Goal: Check status: Check status

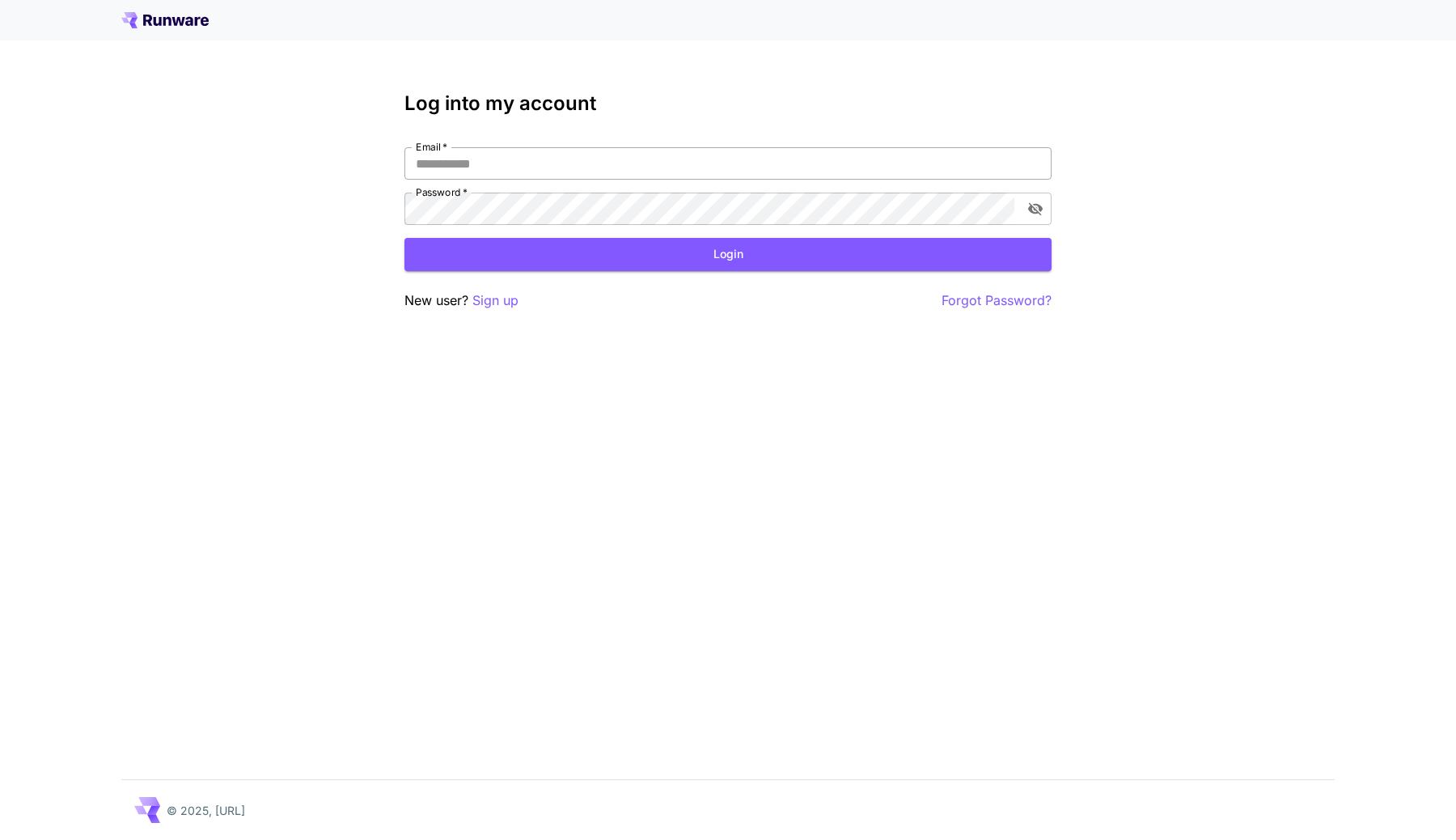
click at [688, 160] on input "Email   *" at bounding box center [728, 164] width 648 height 32
type input "**********"
click at [886, 241] on button "Login" at bounding box center [728, 254] width 648 height 33
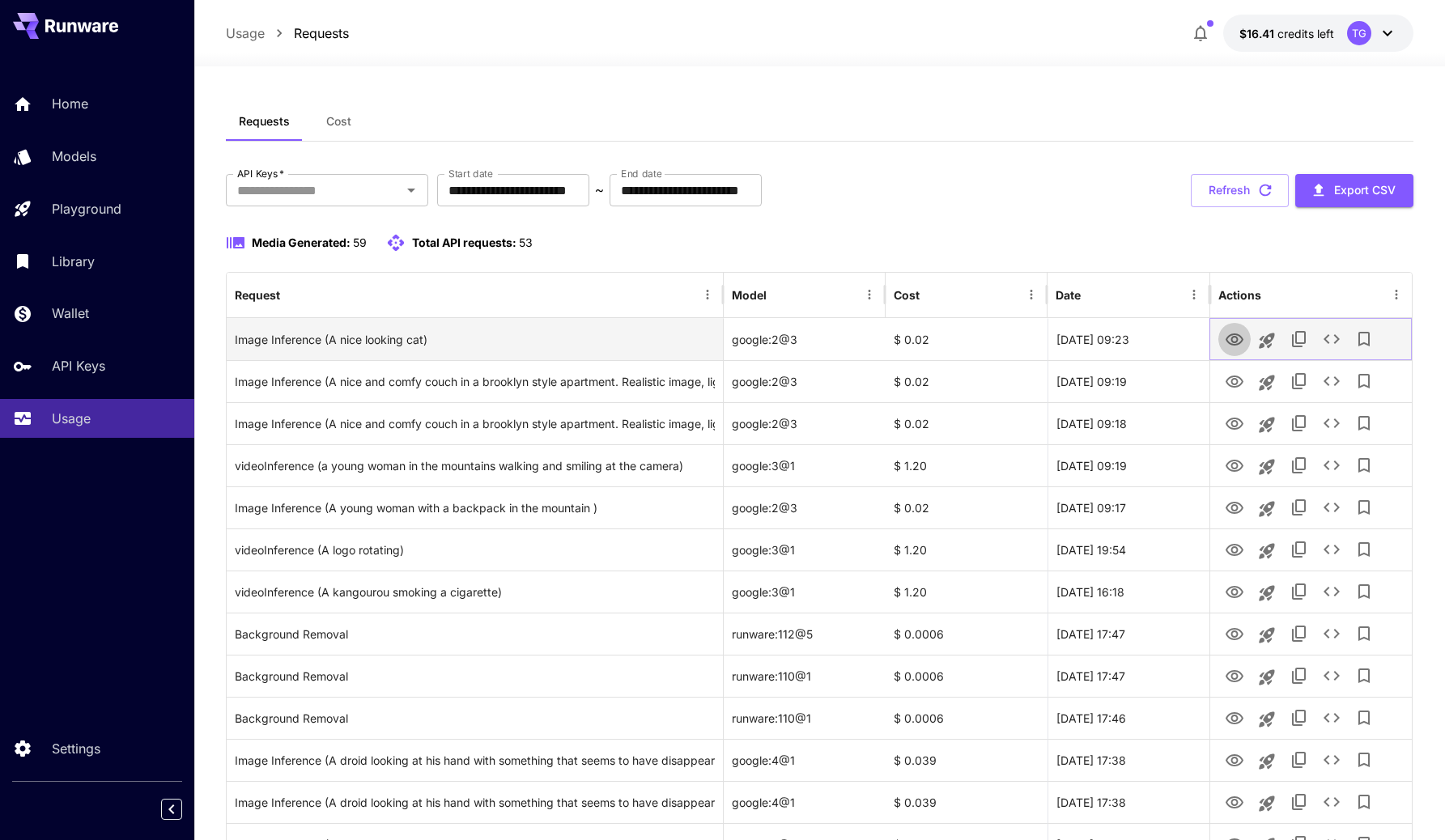
click at [1231, 339] on icon "View" at bounding box center [1234, 340] width 20 height 20
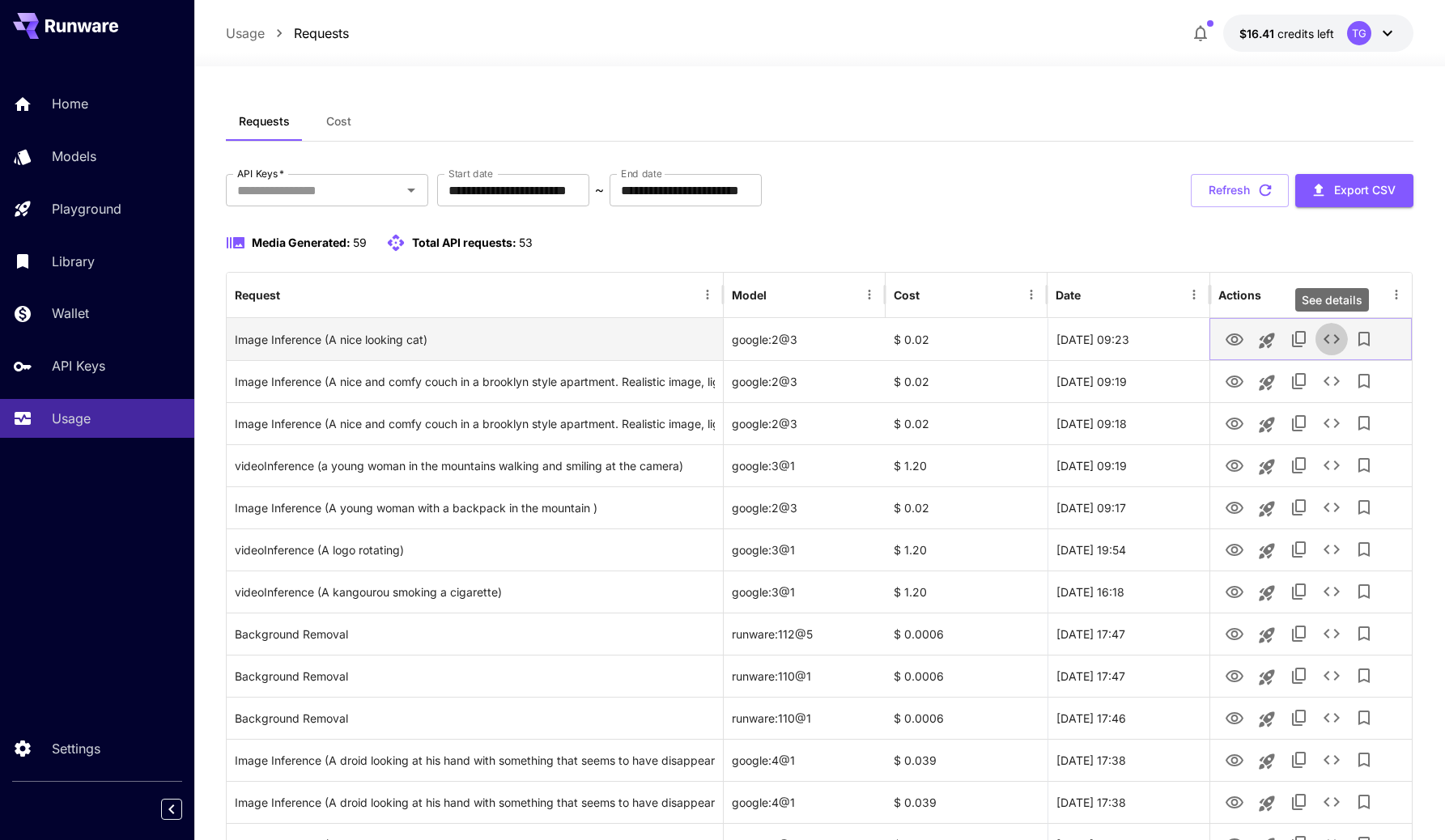
click at [1329, 343] on icon "See details" at bounding box center [1331, 339] width 20 height 20
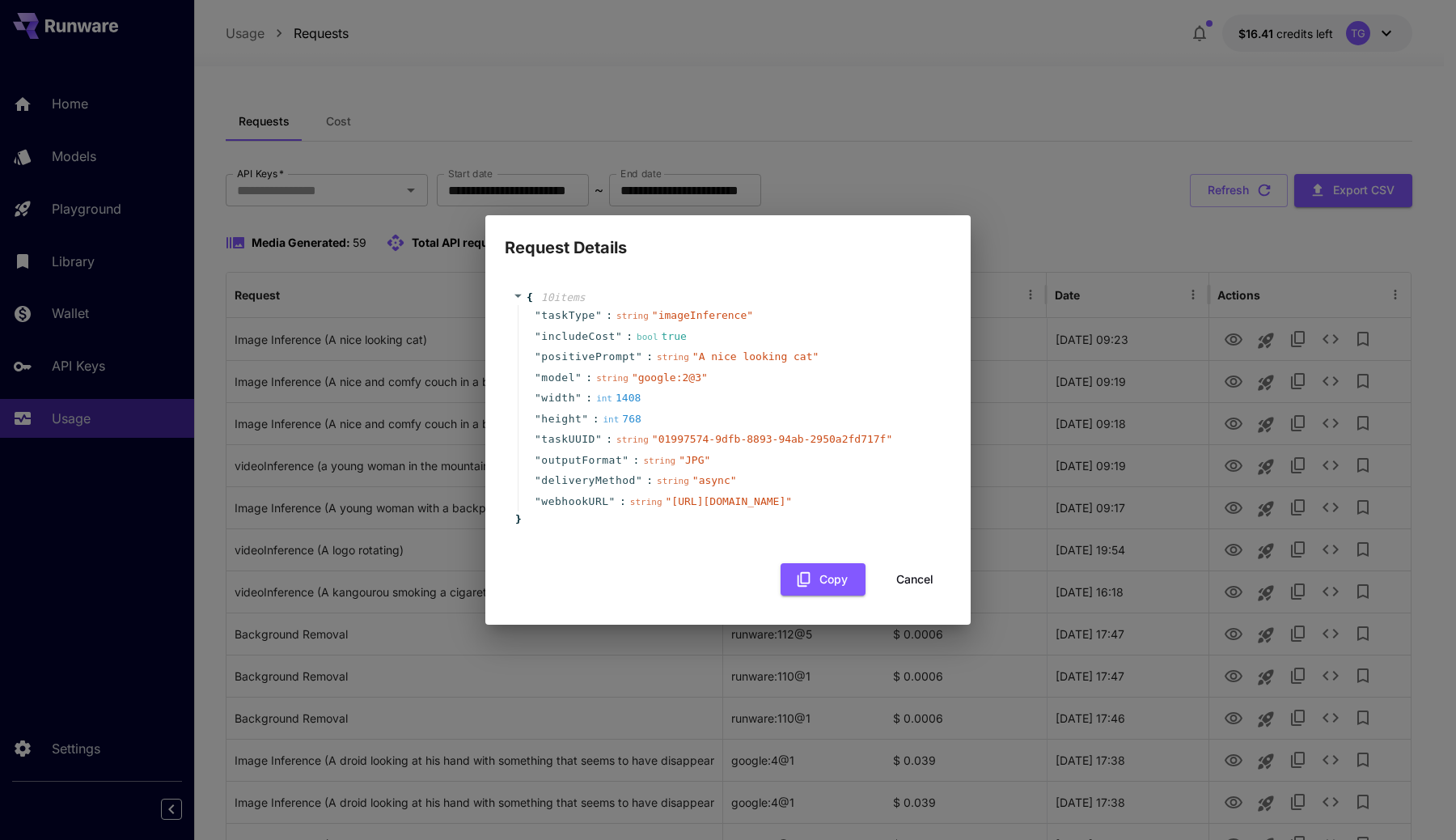
click at [936, 576] on div "{ 10 item s " taskType " : string " imageInference " " includeCost " : bool tru…" at bounding box center [728, 434] width 446 height 323
click at [934, 592] on button "Cancel" at bounding box center [915, 579] width 73 height 33
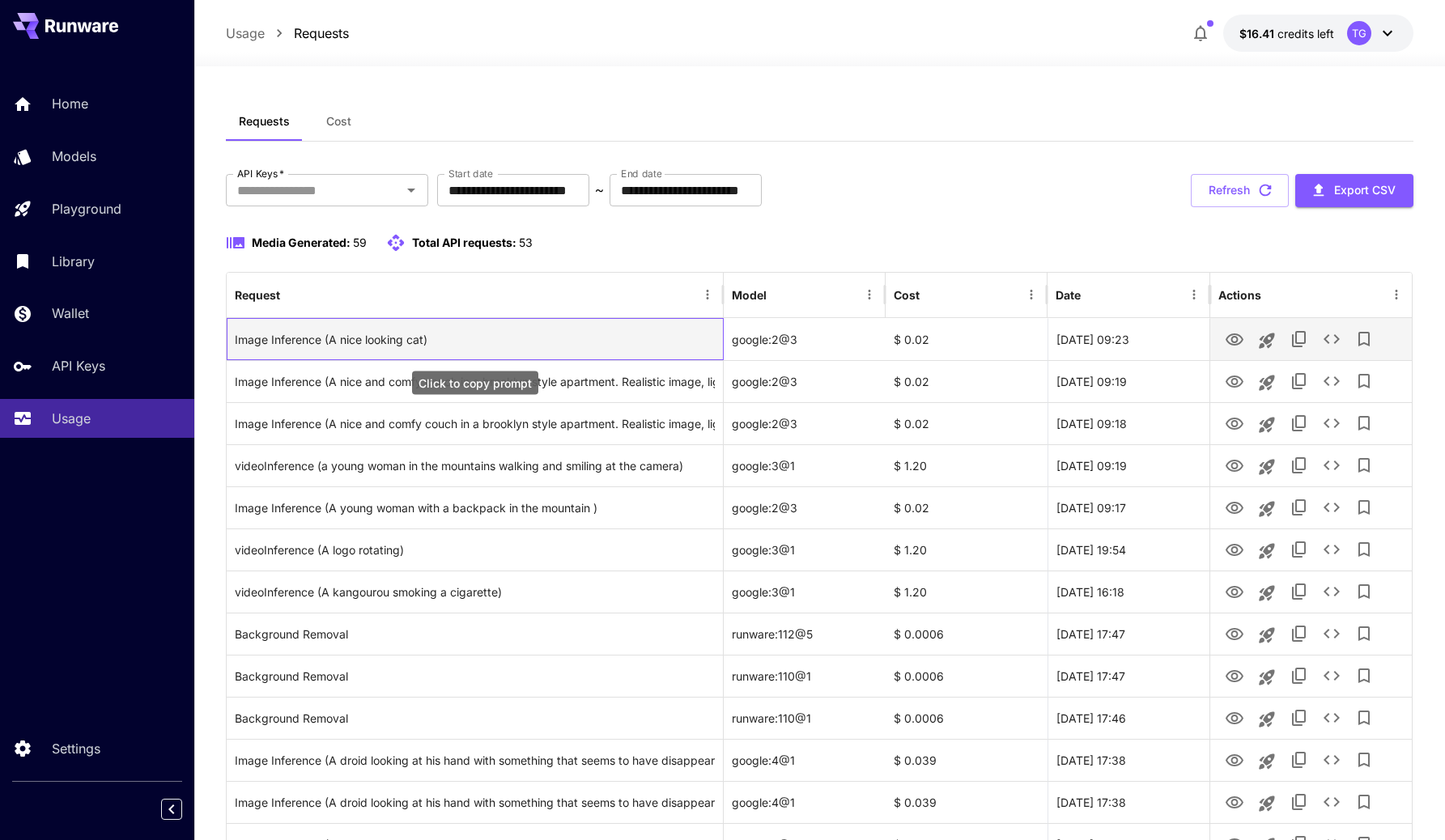
click at [352, 322] on div "Image Inference (A nice looking cat)" at bounding box center [474, 339] width 480 height 41
click at [349, 335] on div "Image Inference (A nice looking cat)" at bounding box center [474, 339] width 480 height 41
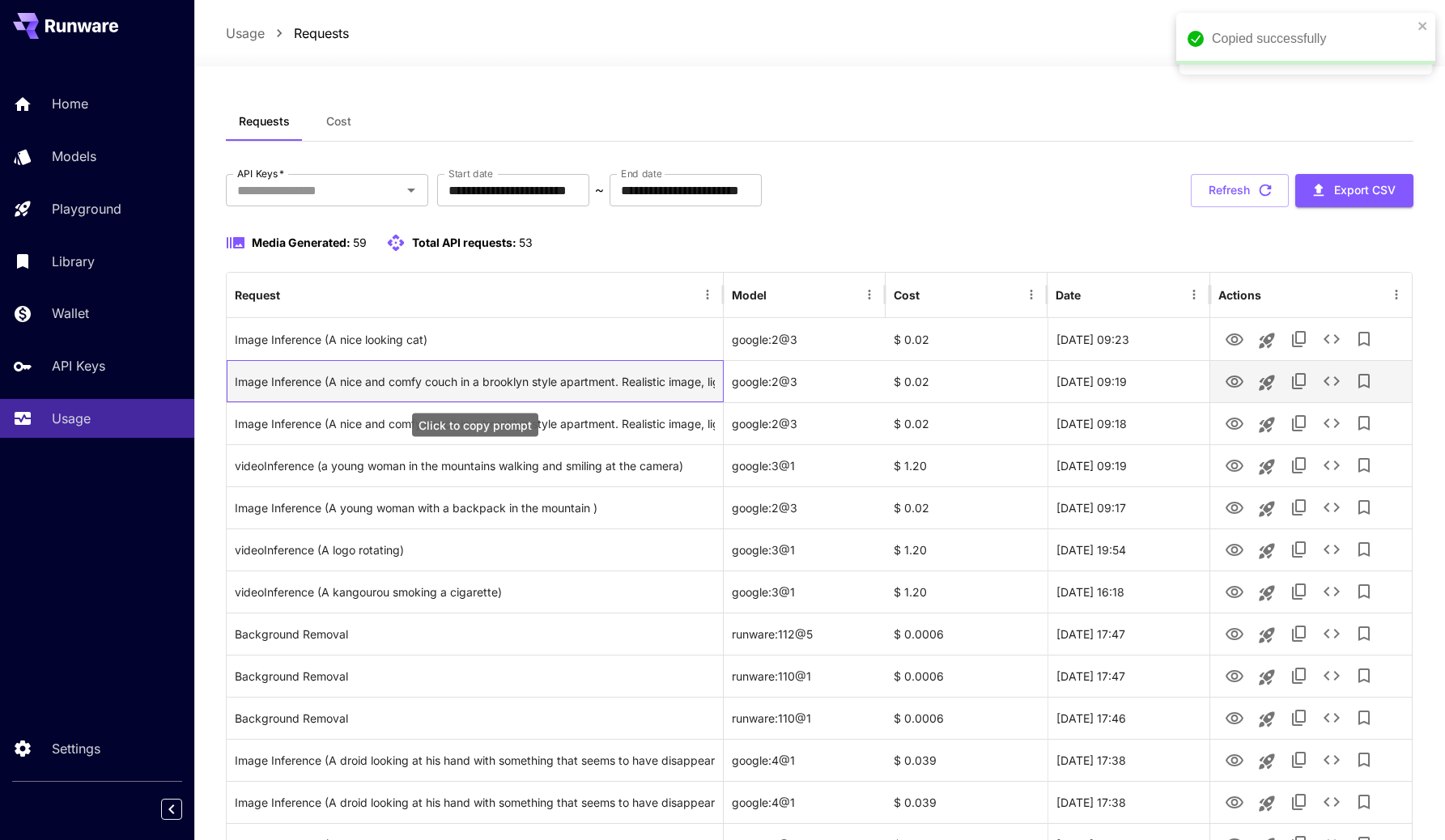
click at [349, 376] on div "Image Inference (A nice and comfy couch in a brooklyn style apartment. Realisti…" at bounding box center [474, 382] width 480 height 41
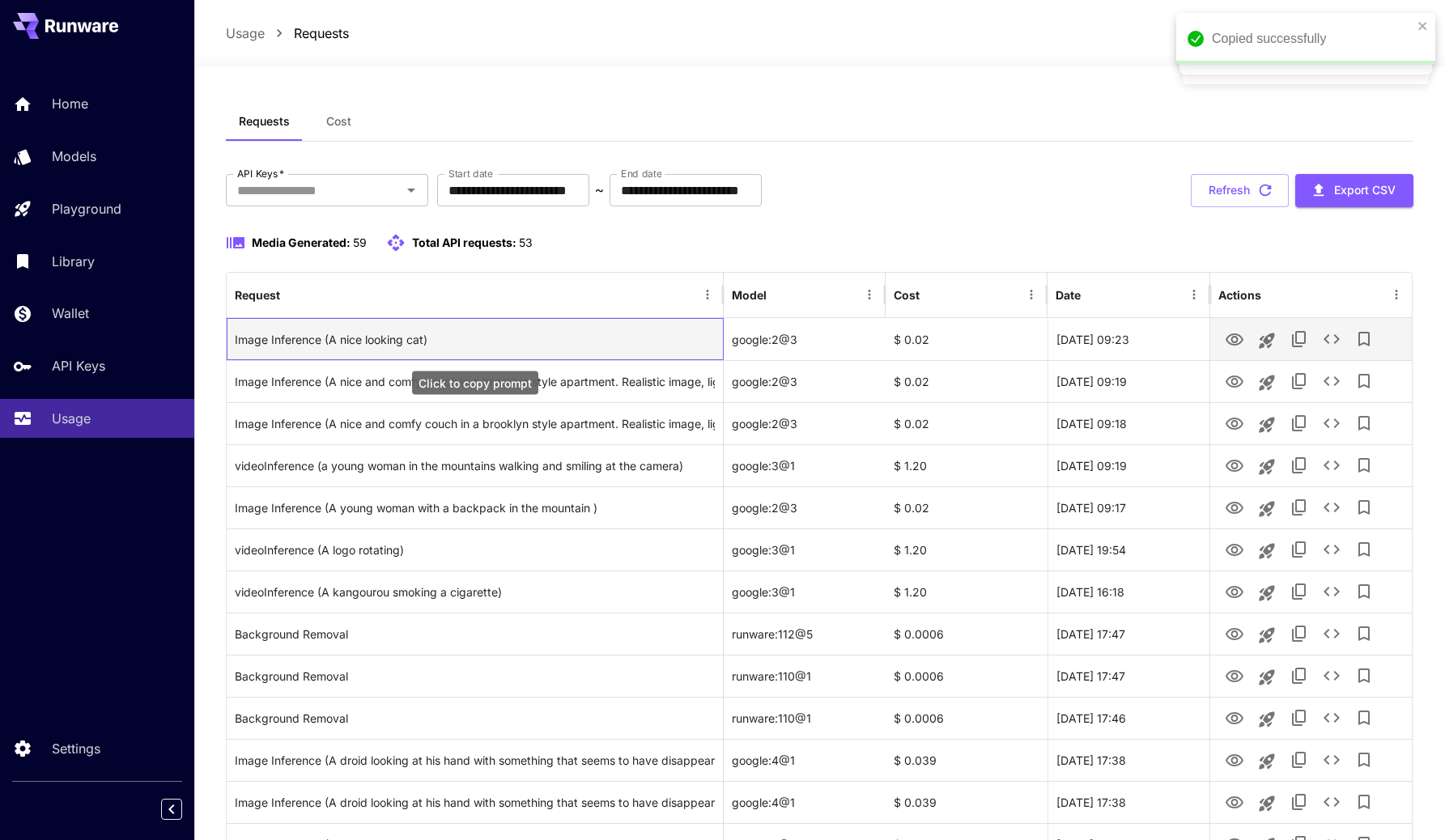
click at [375, 342] on div "Image Inference (A nice looking cat)" at bounding box center [474, 339] width 480 height 41
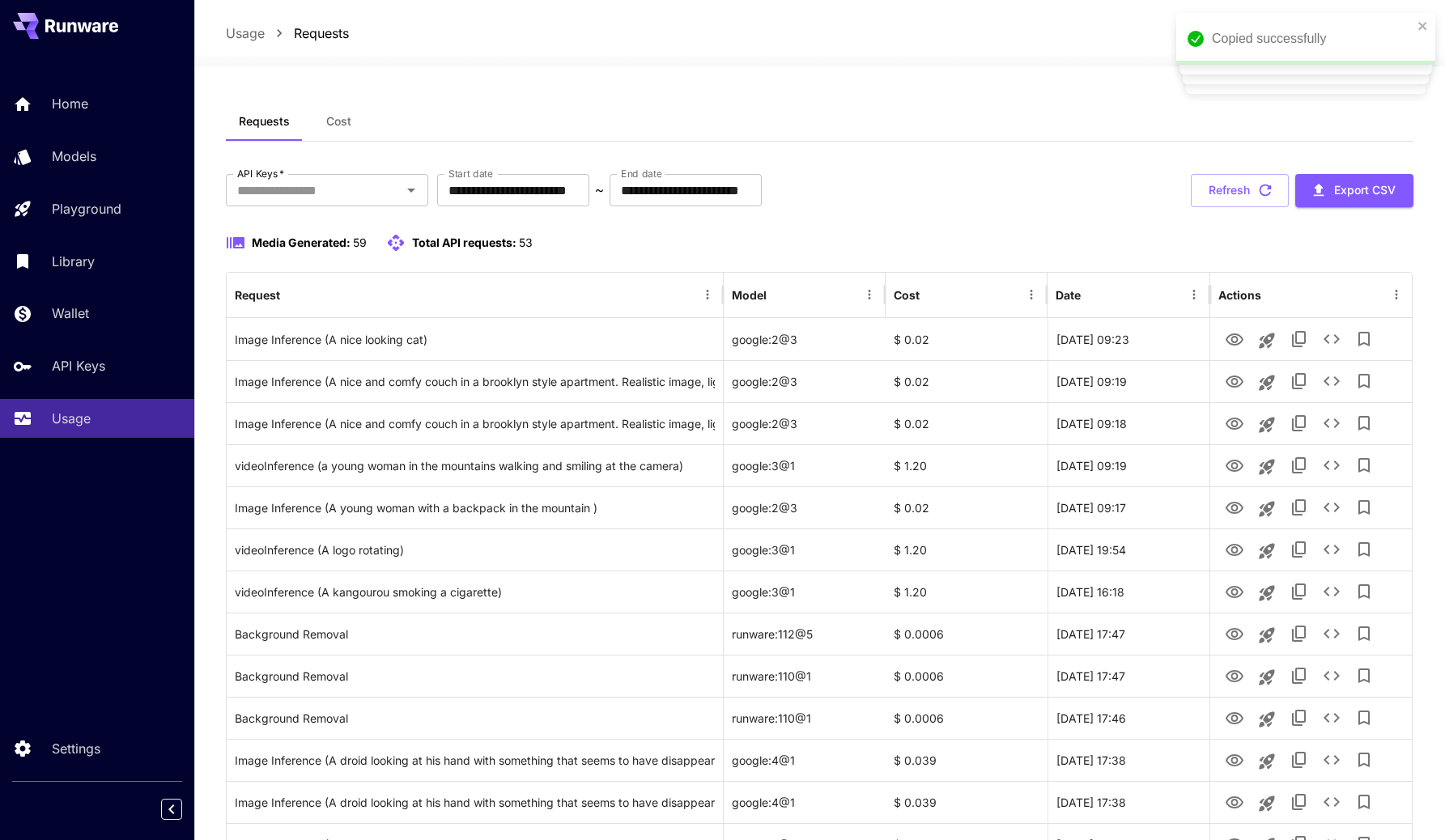
click at [451, 269] on div "Media Generated: 59 Total API requests: 53" at bounding box center [819, 253] width 1188 height 39
click at [290, 243] on span "Media Generated:" at bounding box center [301, 242] width 99 height 13
click at [479, 243] on span "Total API requests:" at bounding box center [464, 242] width 104 height 13
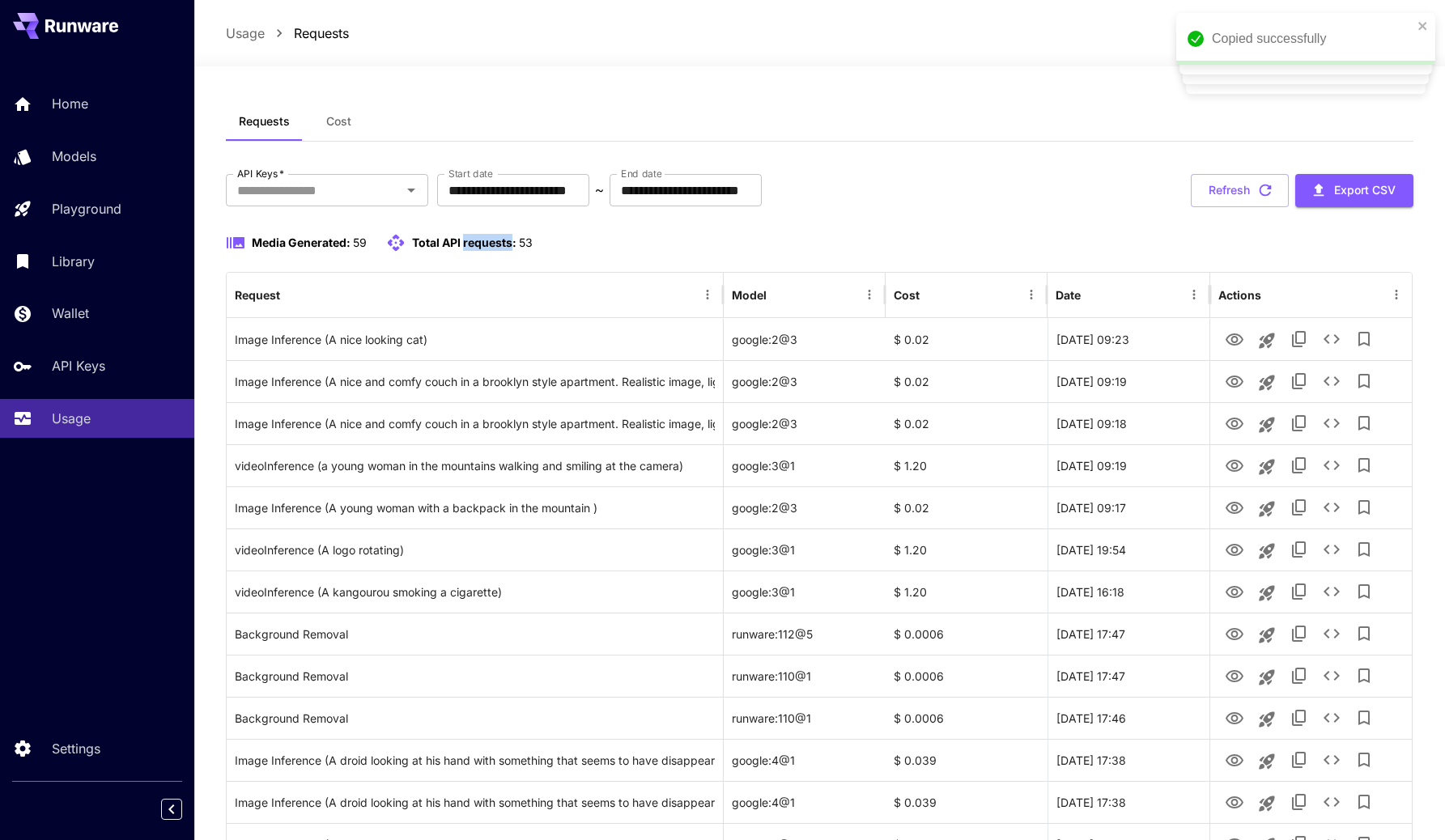
click at [479, 243] on span "Total API requests:" at bounding box center [464, 242] width 104 height 13
click at [570, 238] on div "Media Generated: 59 Total API requests: 53" at bounding box center [819, 243] width 1188 height 20
